Goal: Task Accomplishment & Management: Manage account settings

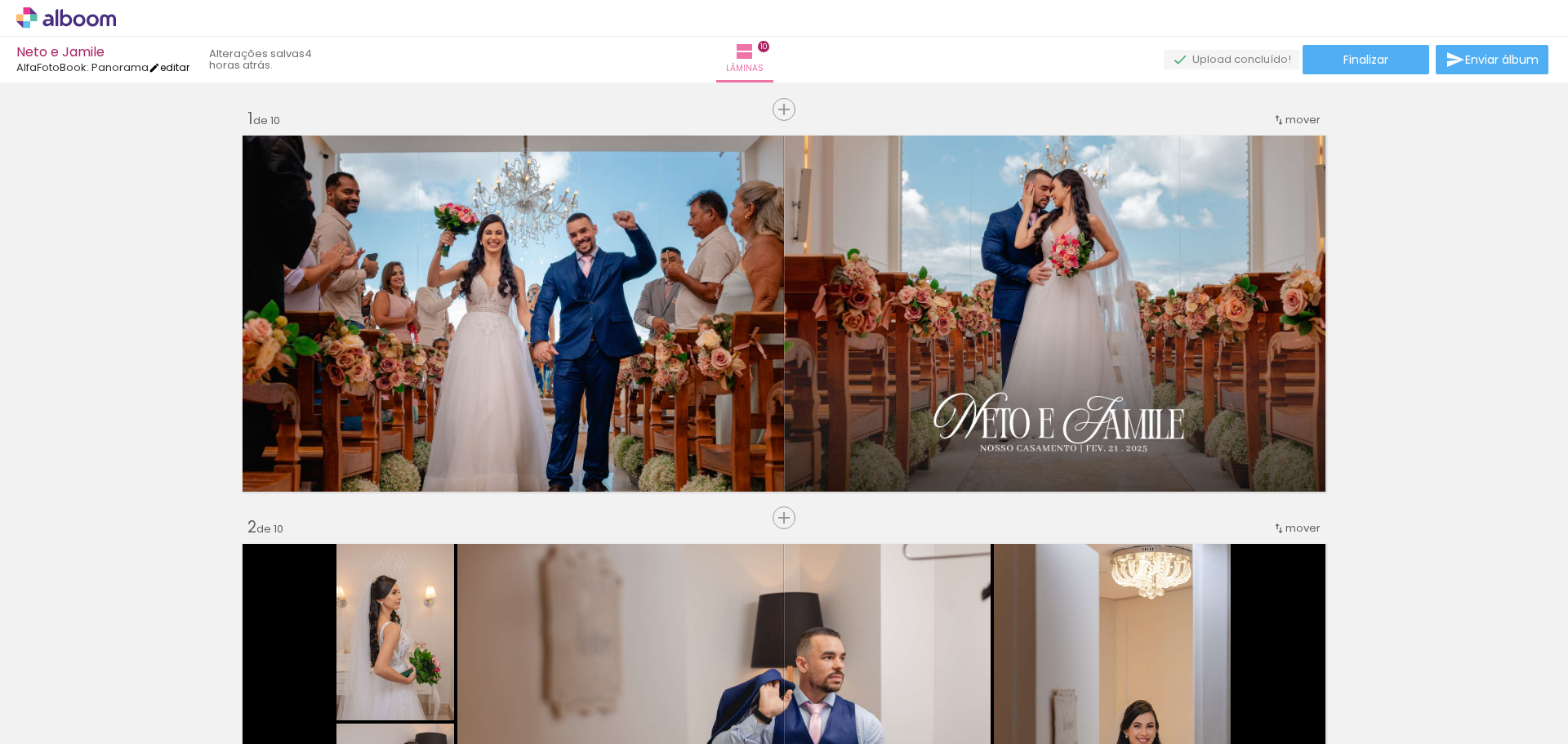
click at [160, 64] on iron-icon at bounding box center [154, 67] width 12 height 12
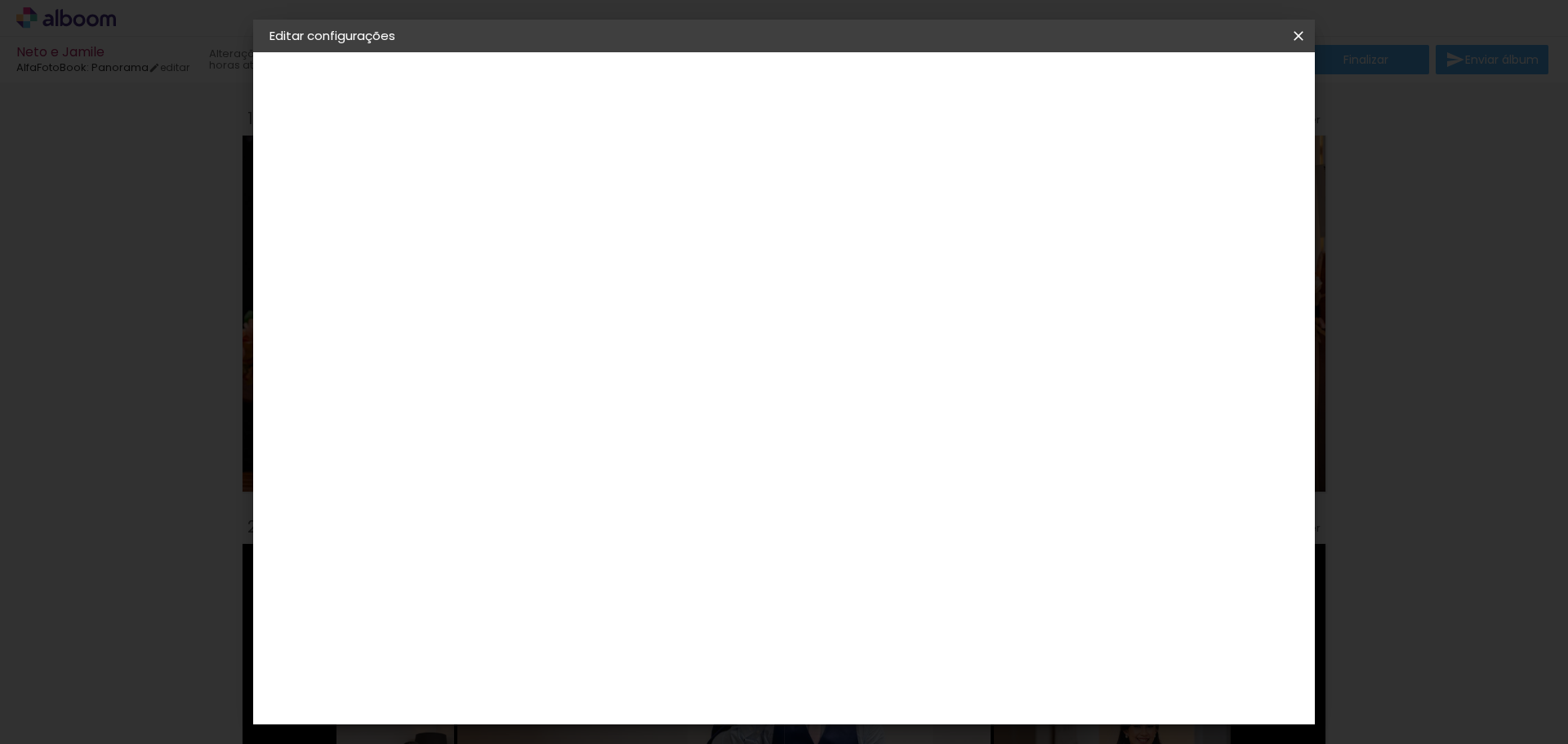
click at [326, 166] on div "2. Especificações" at bounding box center [359, 167] width 179 height 20
click at [341, 203] on div "AlfaFotoBook" at bounding box center [341, 201] width 74 height 12
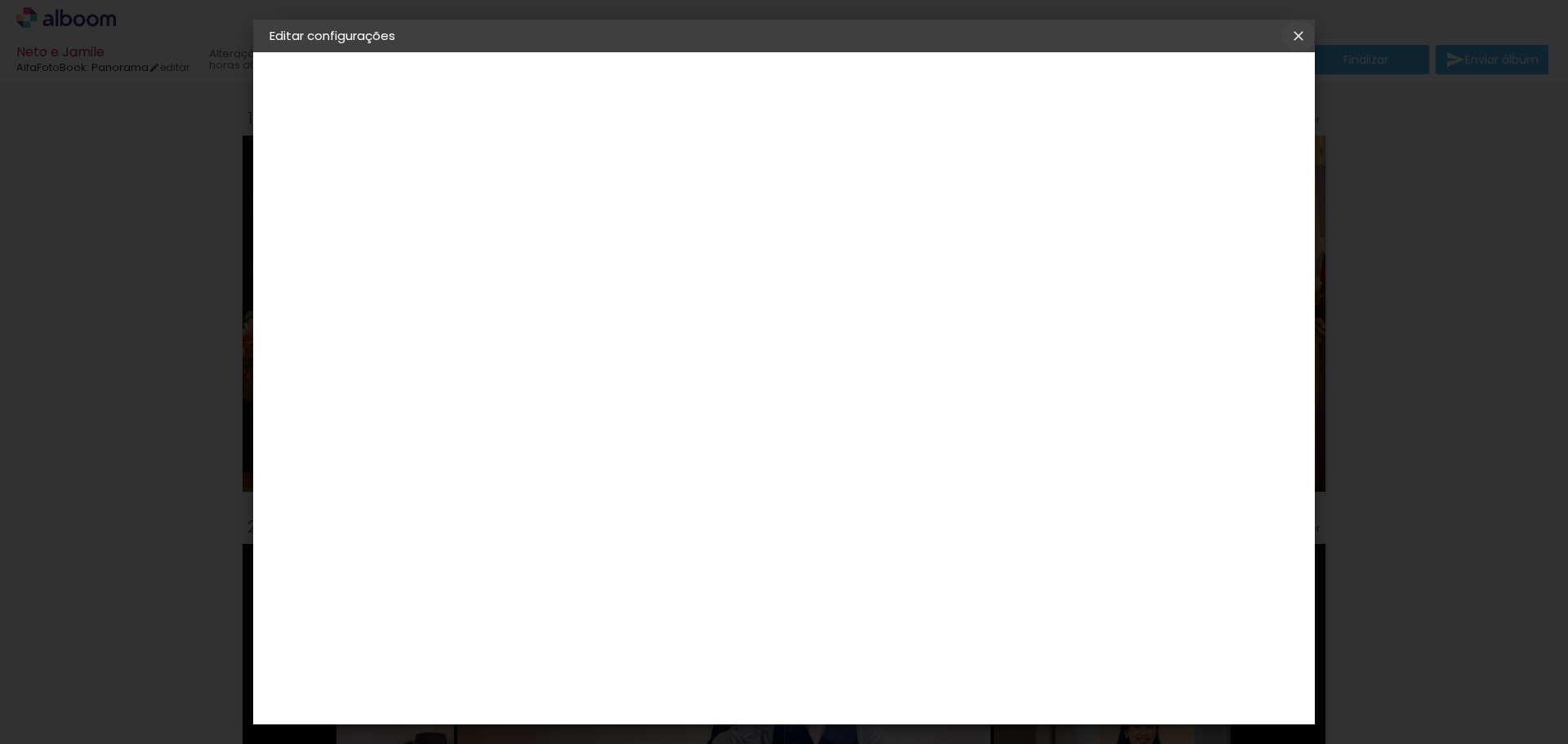
click at [1290, 44] on paper-icon-button at bounding box center [1299, 36] width 33 height 30
